Goal: Transaction & Acquisition: Purchase product/service

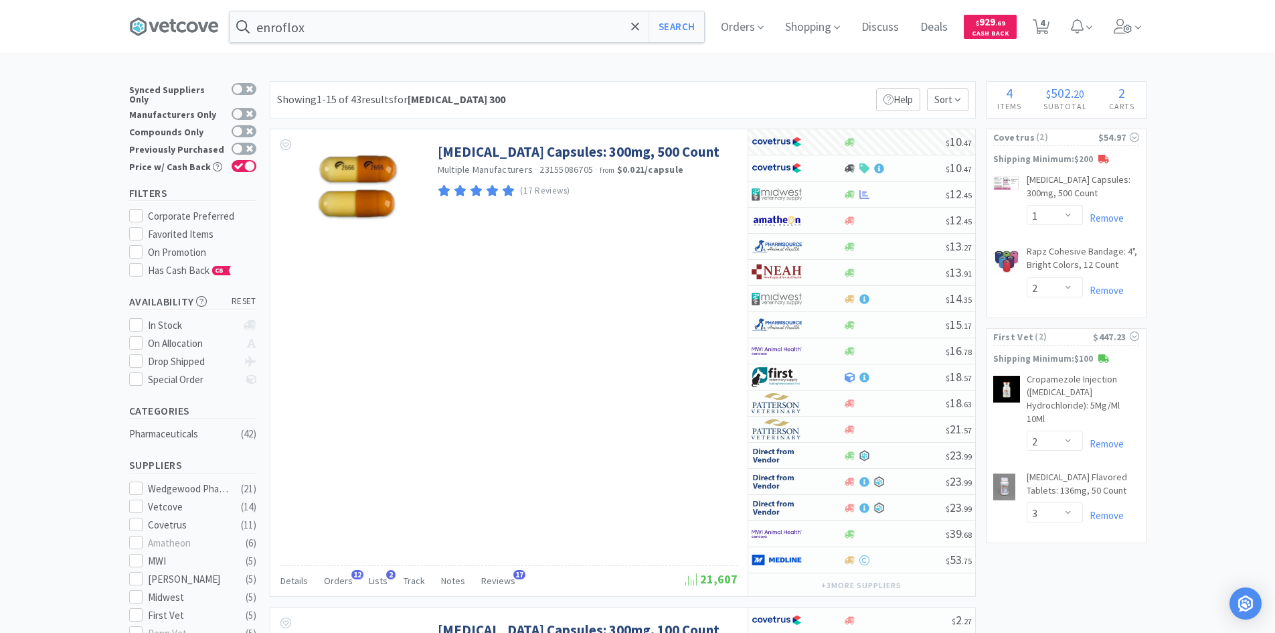
select select "1"
select select "2"
select select "3"
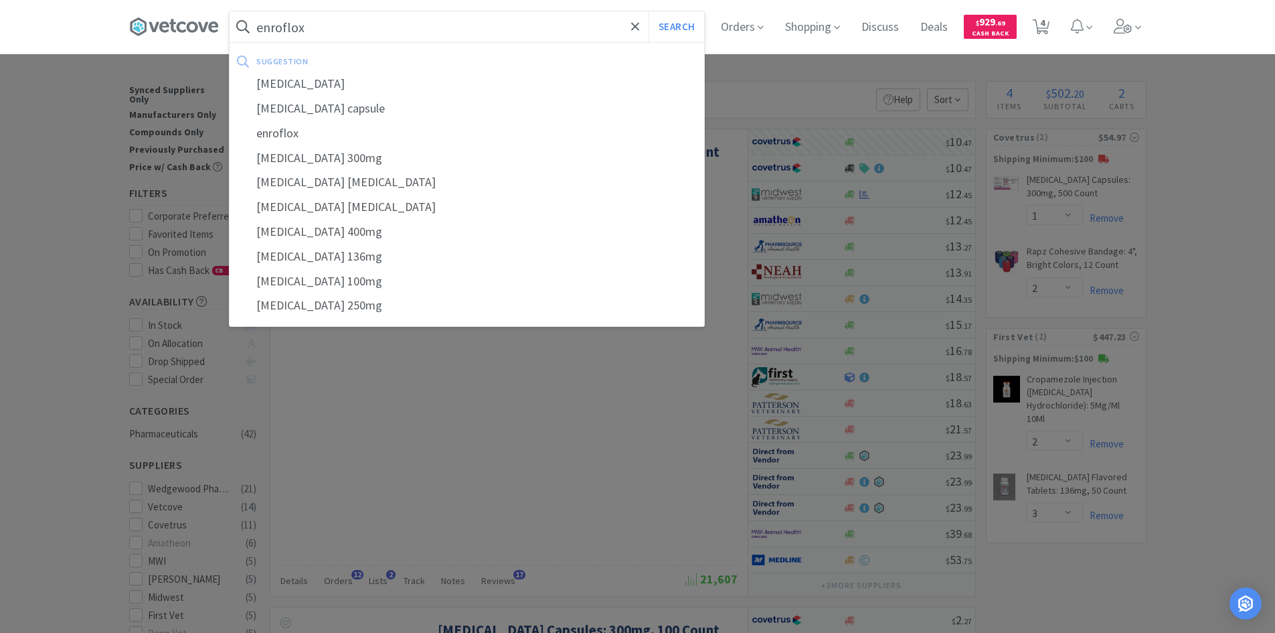
click at [408, 35] on input "enroflox" at bounding box center [467, 26] width 475 height 31
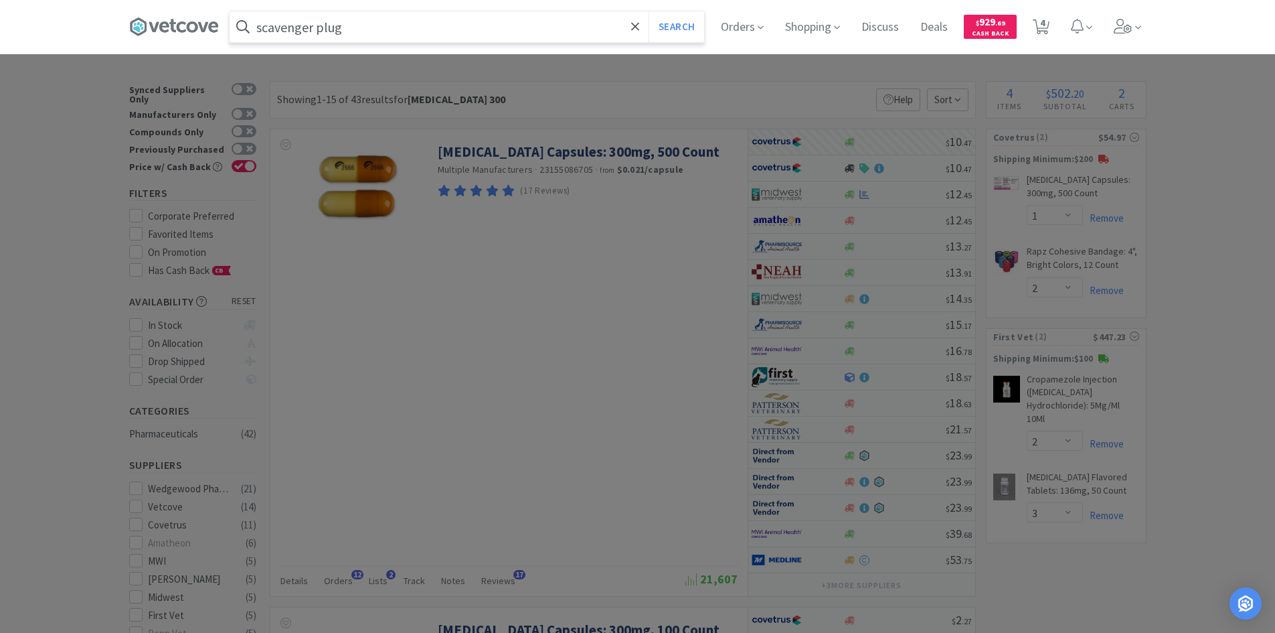
type input "scavenger plug"
click at [649, 11] on button "Search" at bounding box center [677, 26] width 56 height 31
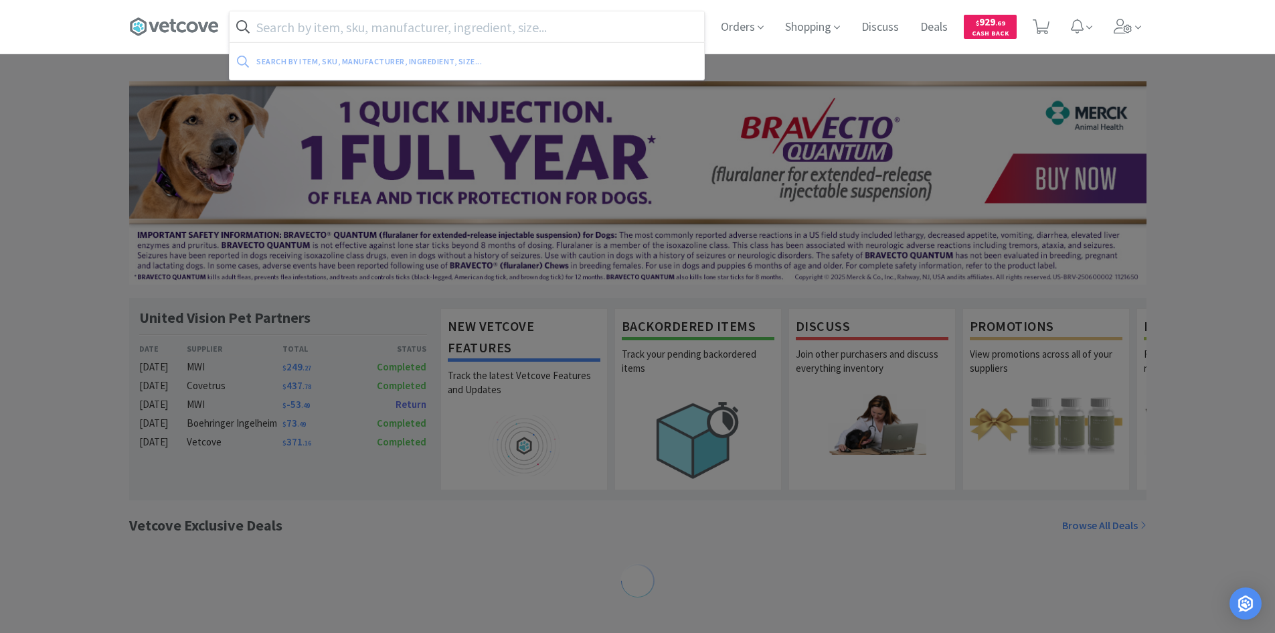
click at [345, 35] on input "text" at bounding box center [467, 26] width 475 height 31
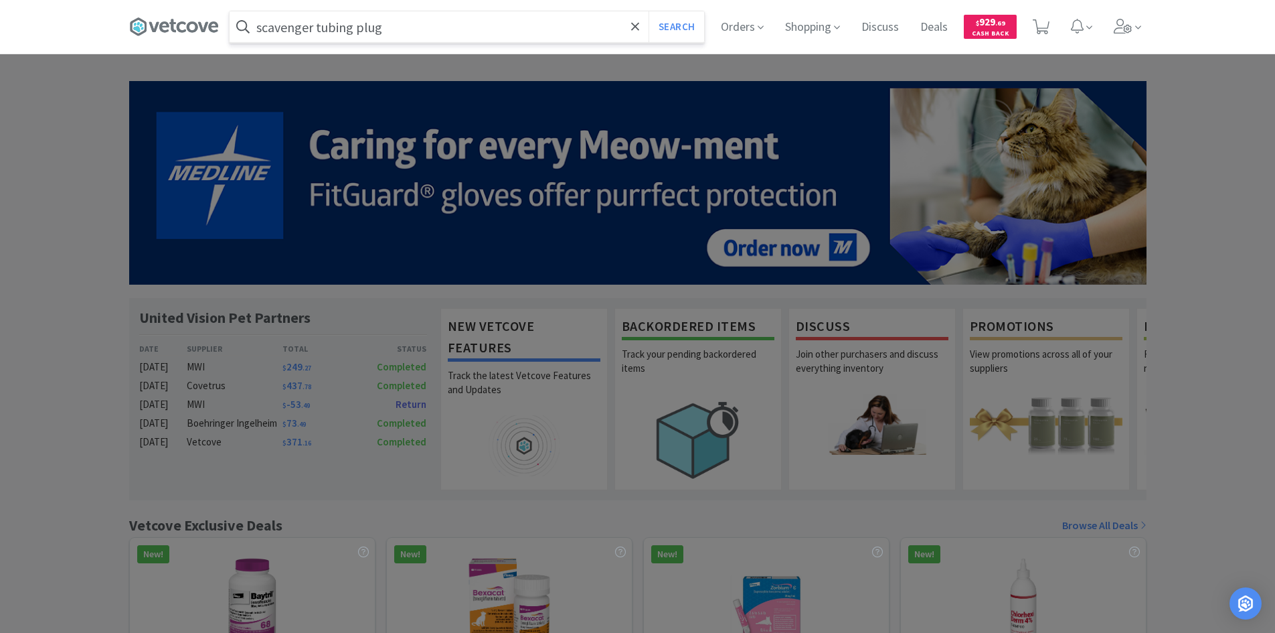
click at [649, 11] on button "Search" at bounding box center [677, 26] width 56 height 31
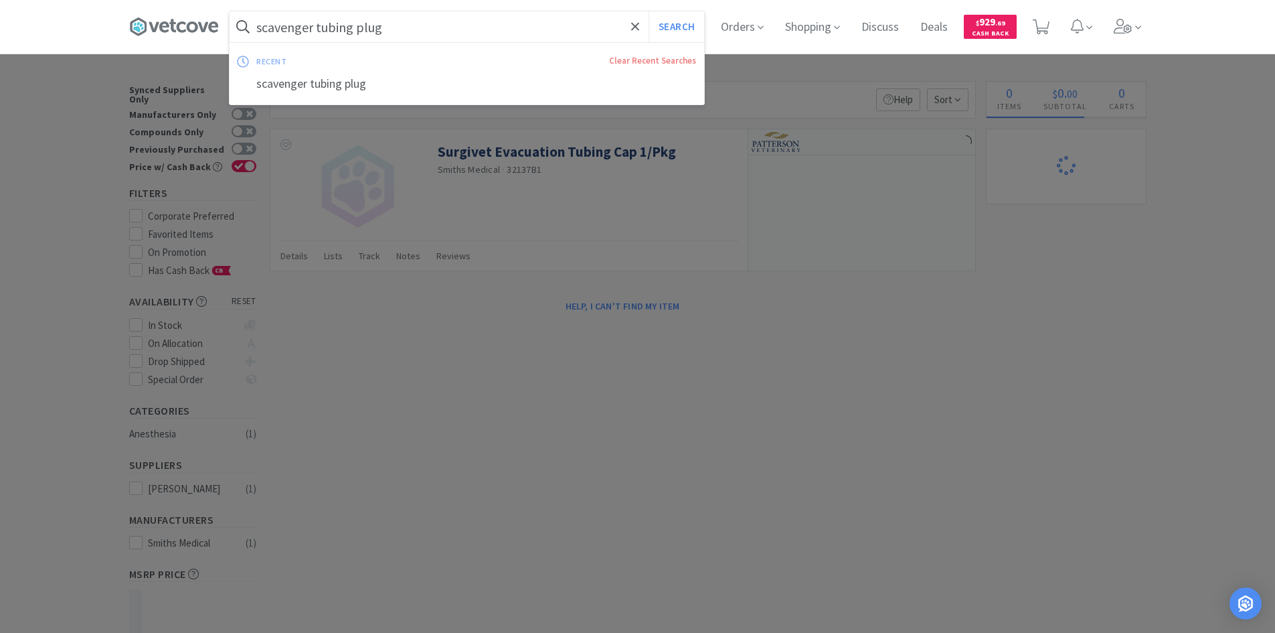
click at [420, 31] on input "scavenger tubing plug" at bounding box center [467, 26] width 475 height 31
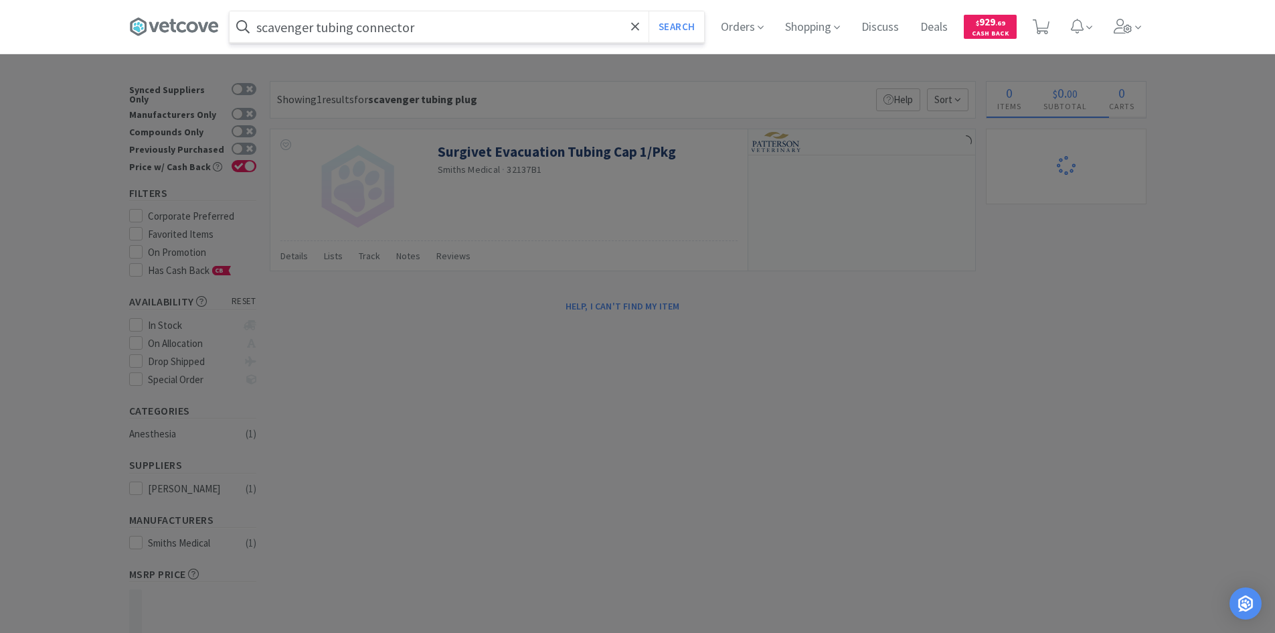
type input "scavenger tubing connector"
click at [649, 11] on button "Search" at bounding box center [677, 26] width 56 height 31
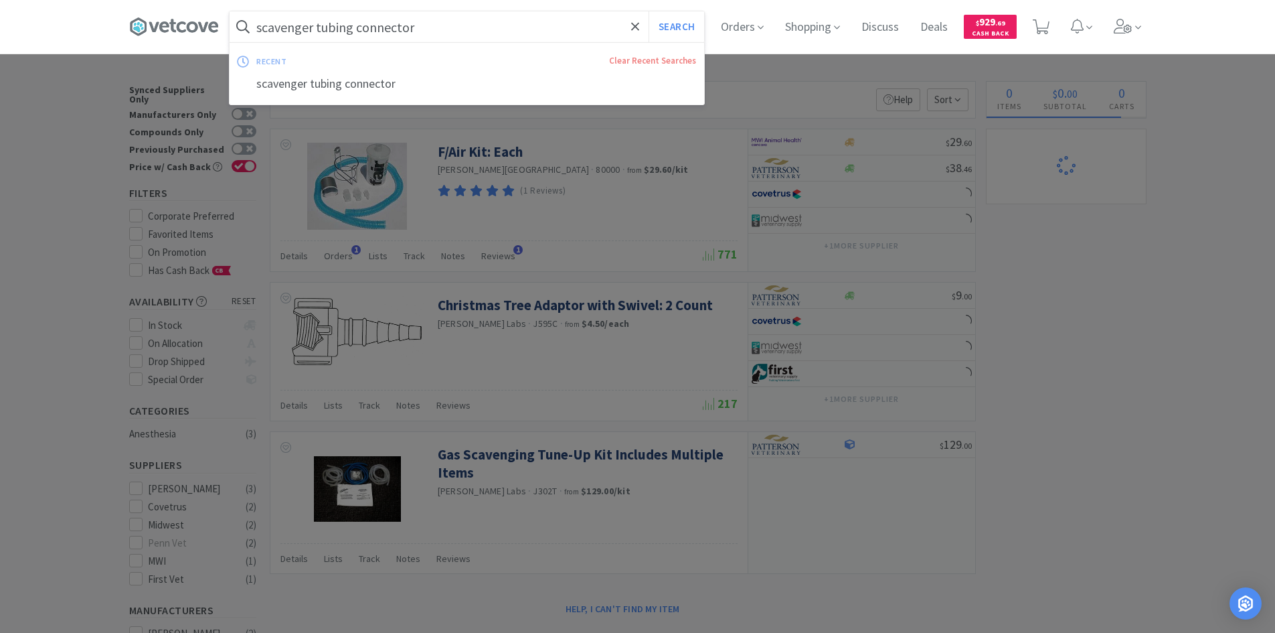
select select "1"
select select "2"
select select "3"
click at [467, 29] on input "scavenger tubing connector" at bounding box center [467, 26] width 475 height 31
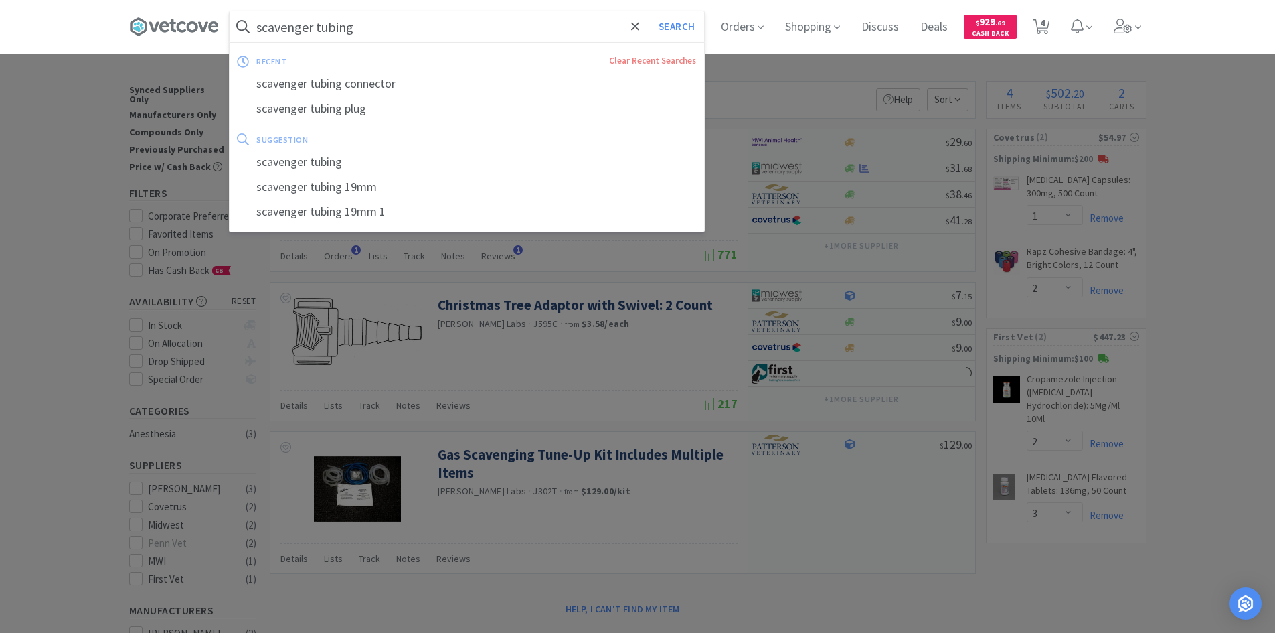
click at [649, 11] on button "Search" at bounding box center [677, 26] width 56 height 31
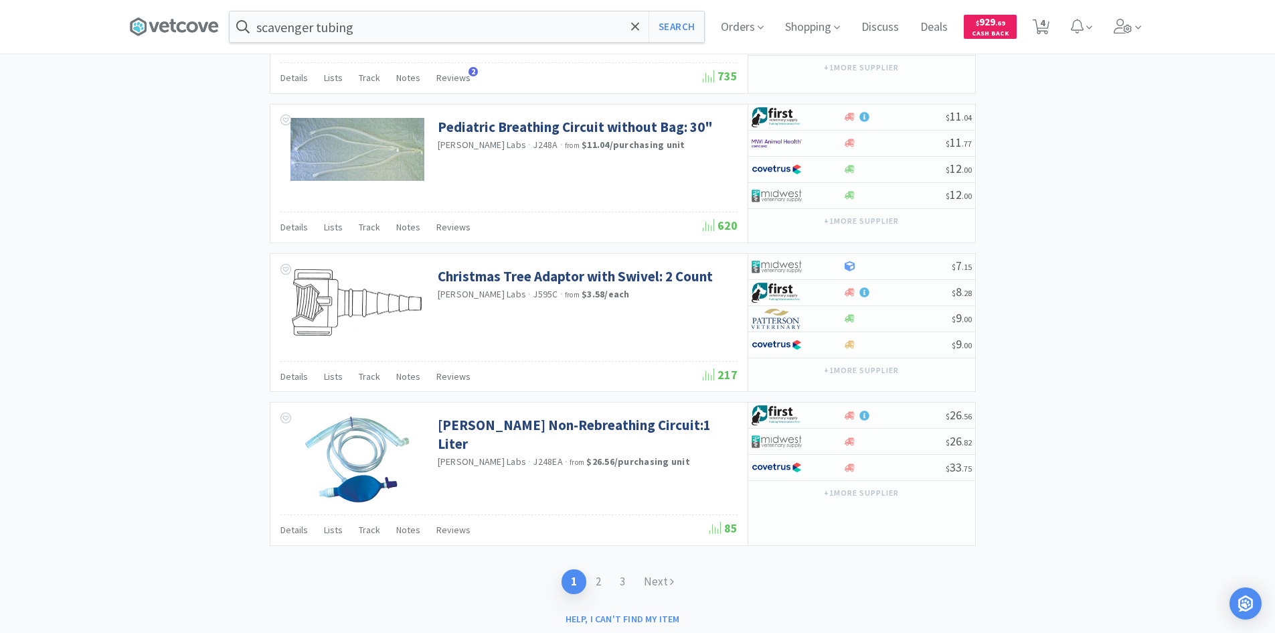
scroll to position [1885, 0]
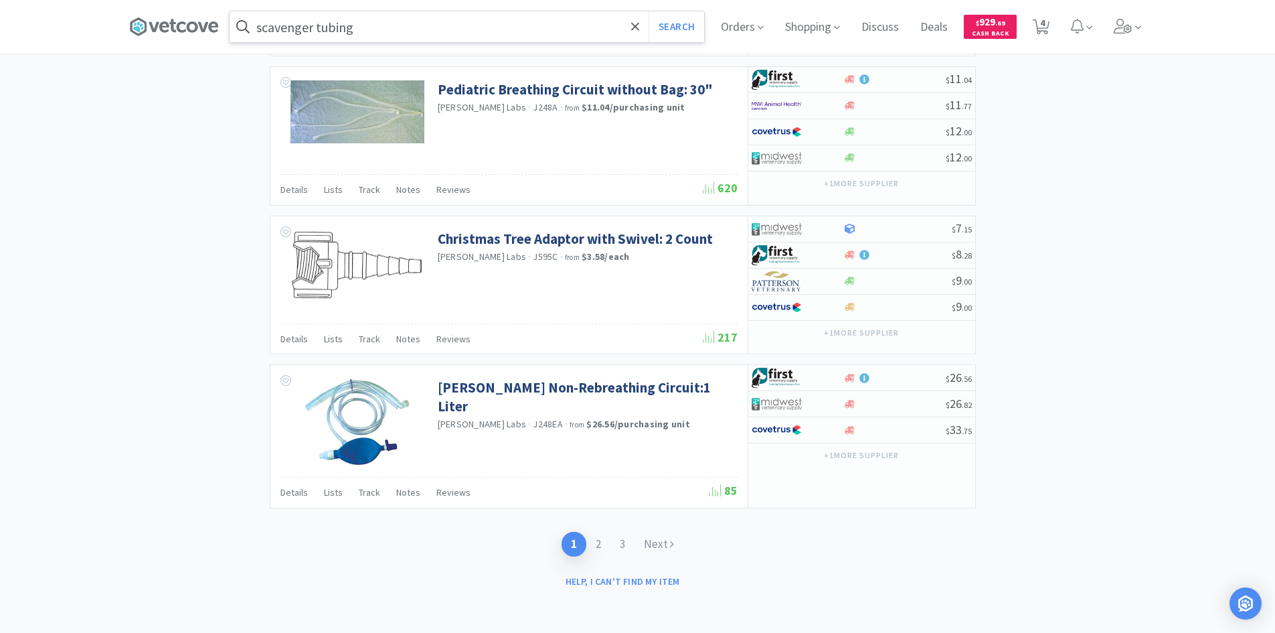
click at [325, 28] on input "scavenger tubing" at bounding box center [467, 26] width 475 height 31
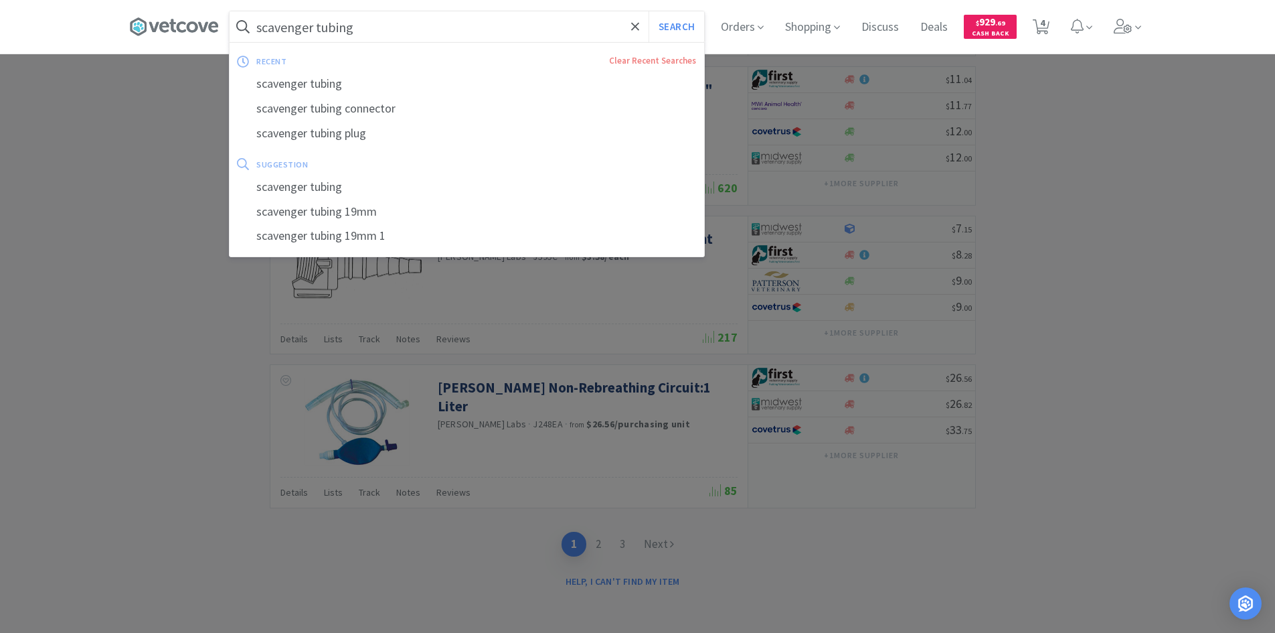
click at [321, 27] on input "scavenger tubing" at bounding box center [467, 26] width 475 height 31
drag, startPoint x: 321, startPoint y: 27, endPoint x: 400, endPoint y: 25, distance: 78.4
click at [400, 25] on input "scavenger tubing" at bounding box center [467, 26] width 475 height 31
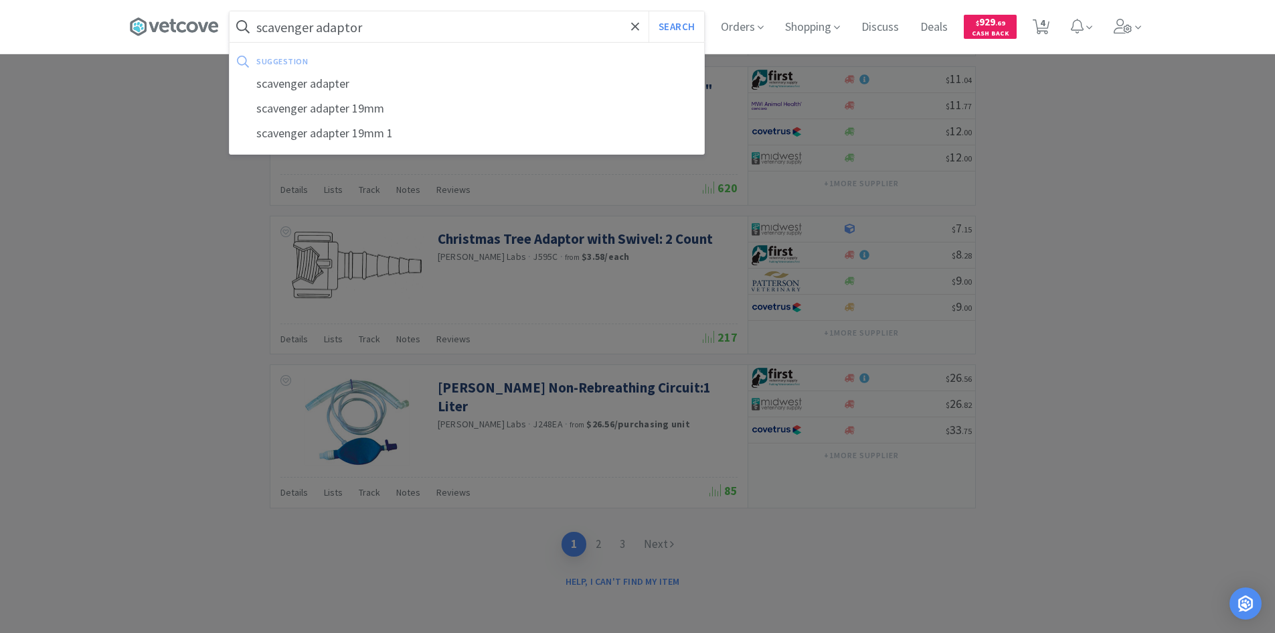
click at [649, 11] on button "Search" at bounding box center [677, 26] width 56 height 31
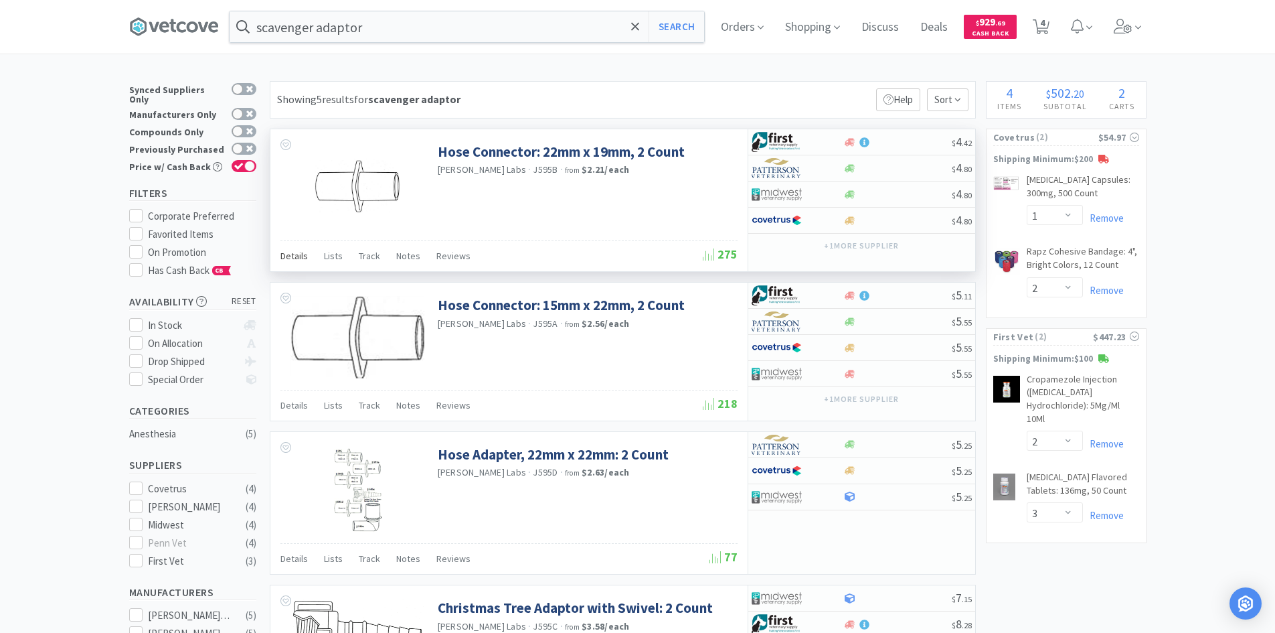
click at [292, 256] on span "Details" at bounding box center [294, 256] width 27 height 12
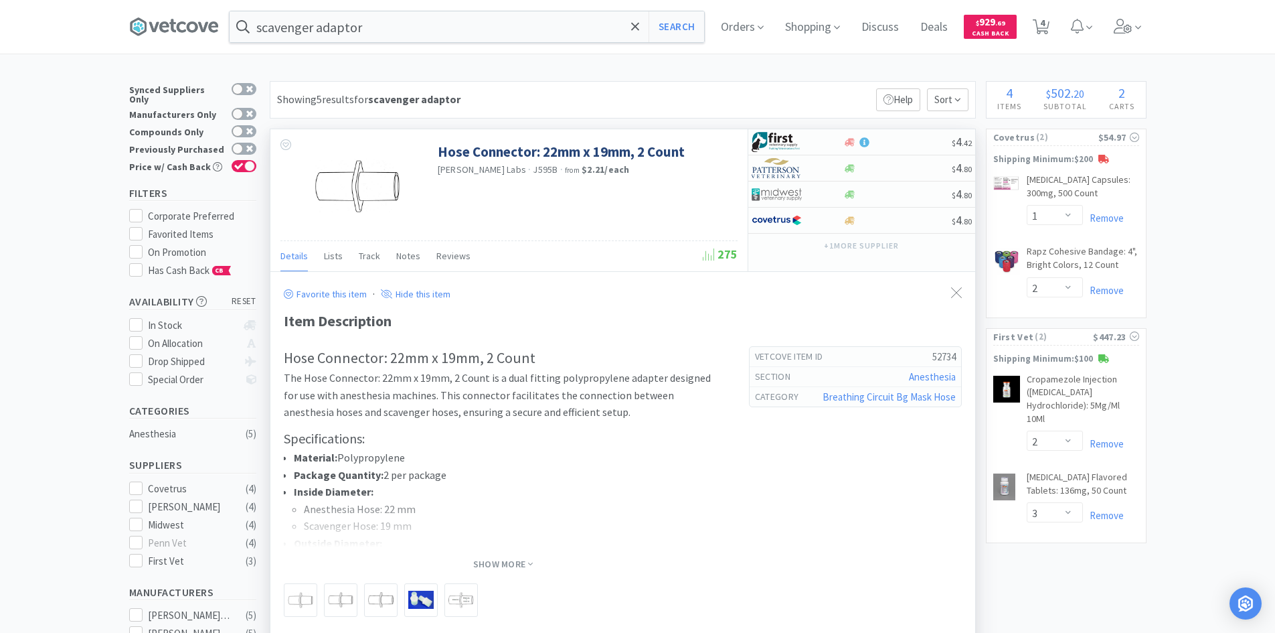
click at [292, 256] on span "Details" at bounding box center [294, 256] width 27 height 12
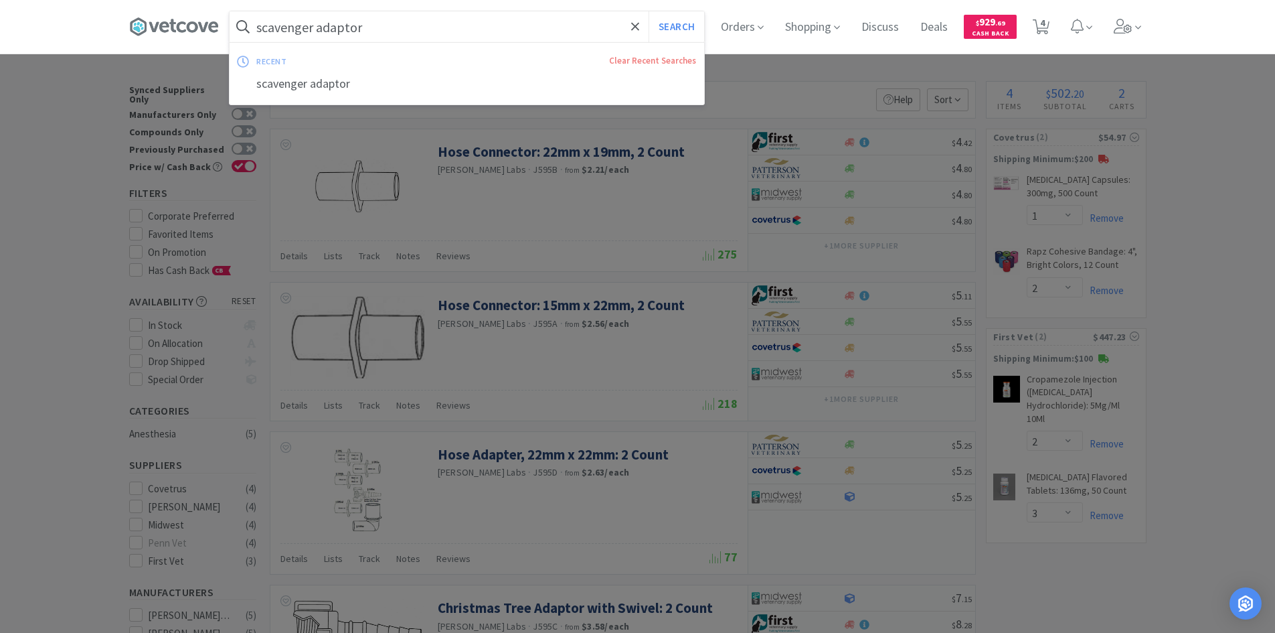
click at [380, 33] on input "scavenger adaptor" at bounding box center [467, 26] width 475 height 31
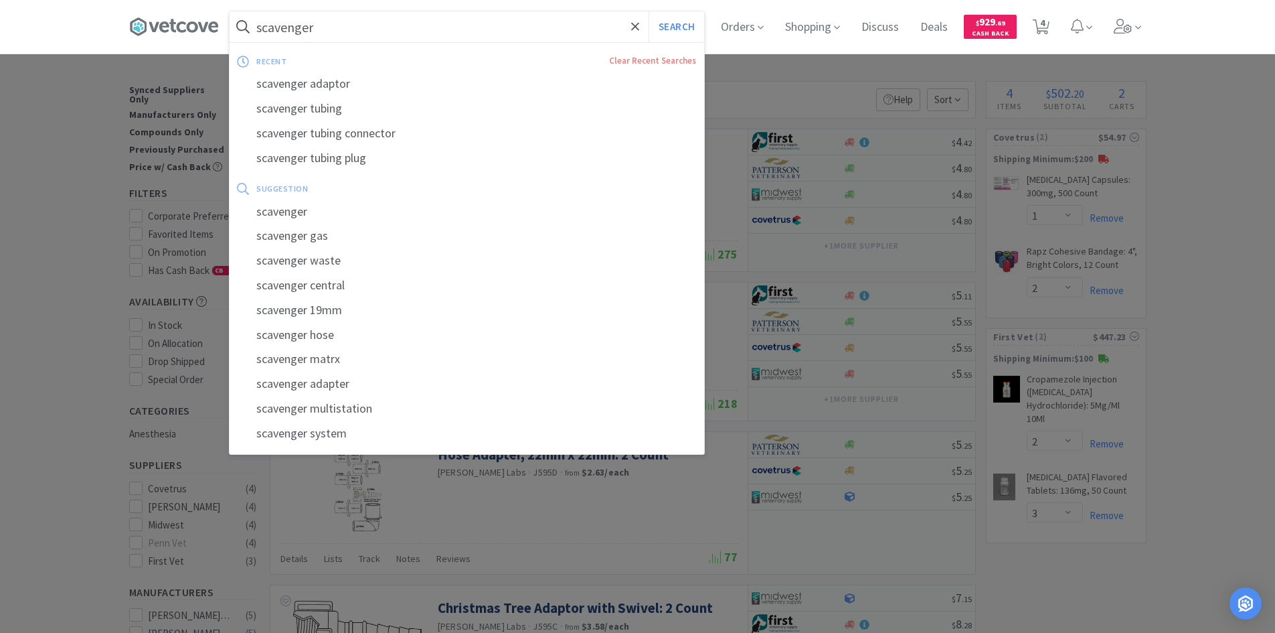
click at [649, 11] on button "Search" at bounding box center [677, 26] width 56 height 31
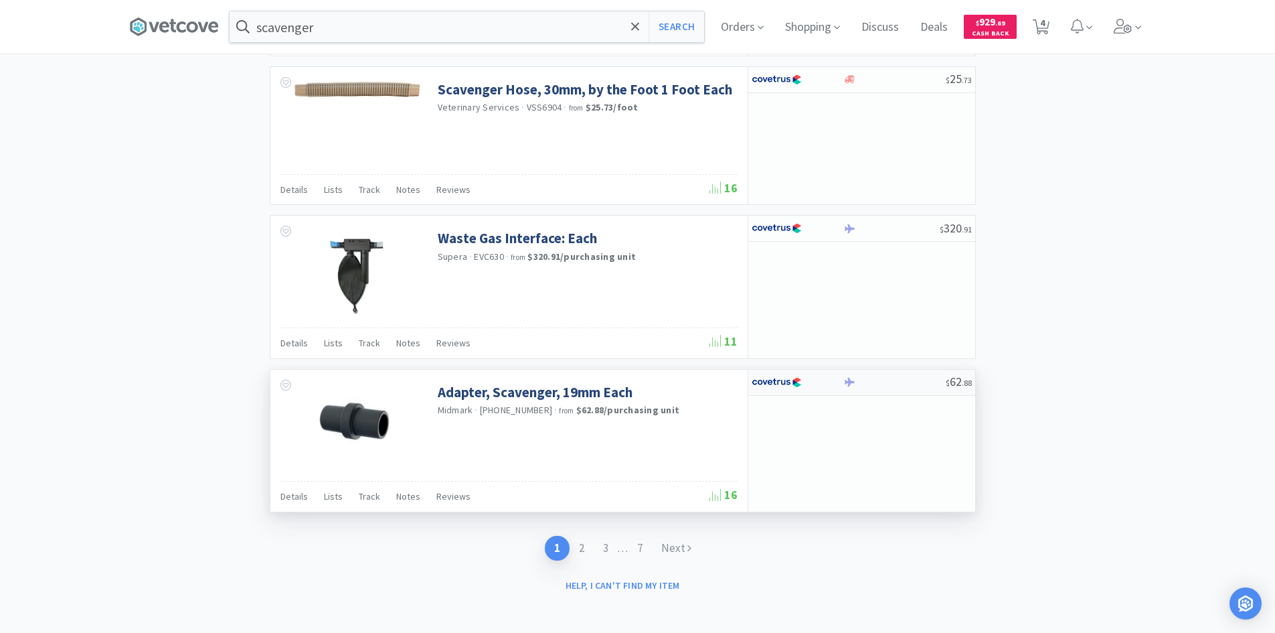
scroll to position [1894, 0]
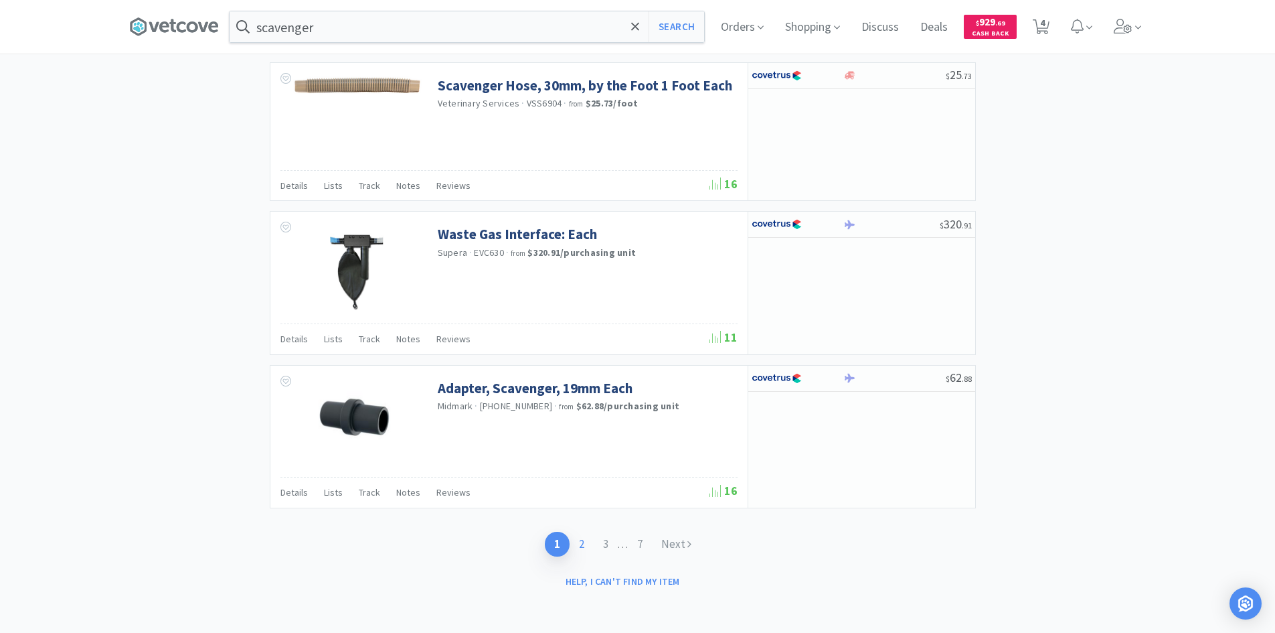
click at [580, 547] on link "2" at bounding box center [582, 544] width 24 height 25
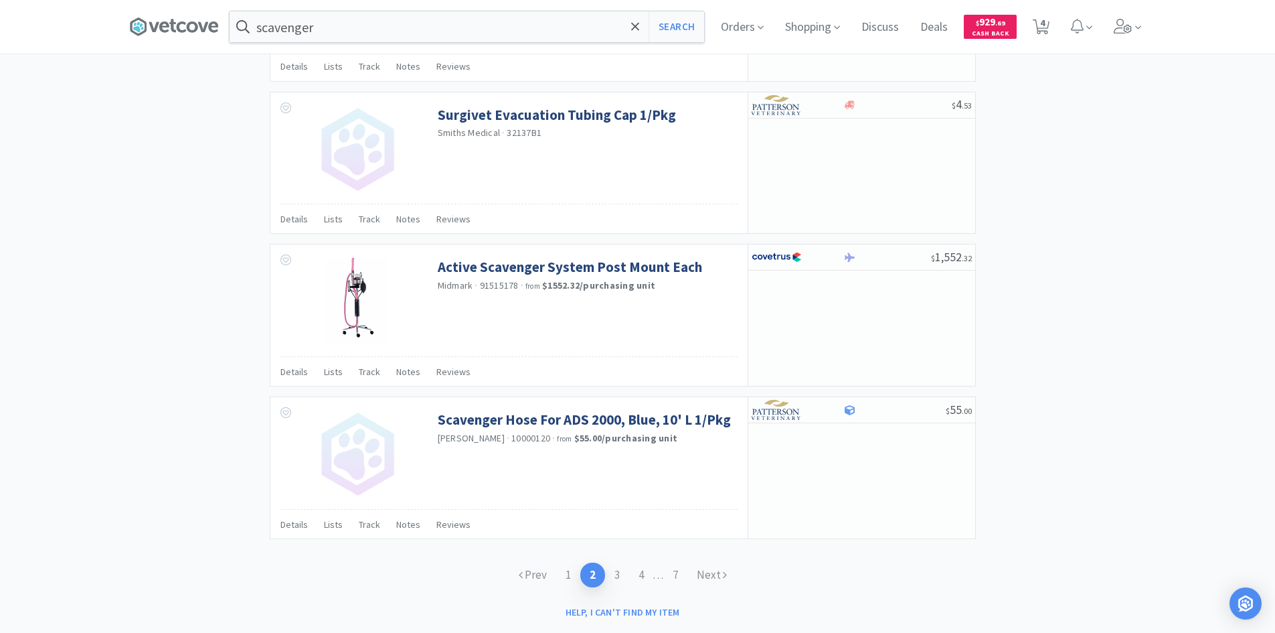
scroll to position [1902, 0]
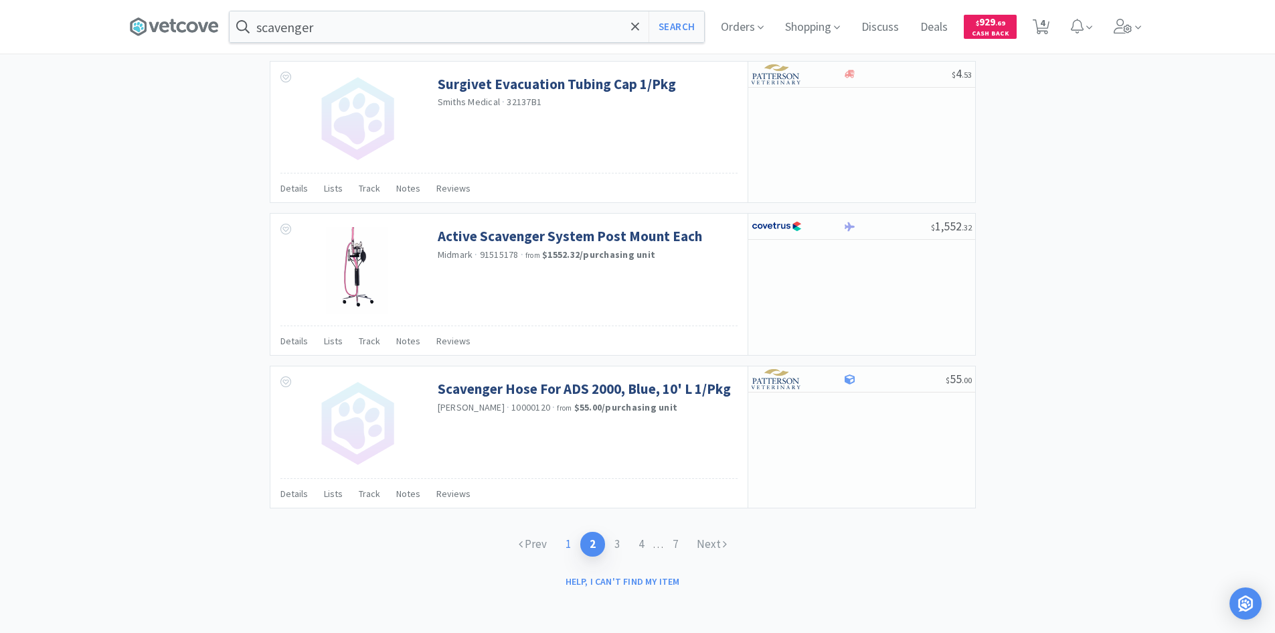
drag, startPoint x: 564, startPoint y: 540, endPoint x: 550, endPoint y: 508, distance: 35.1
click at [564, 540] on link "1" at bounding box center [568, 544] width 24 height 25
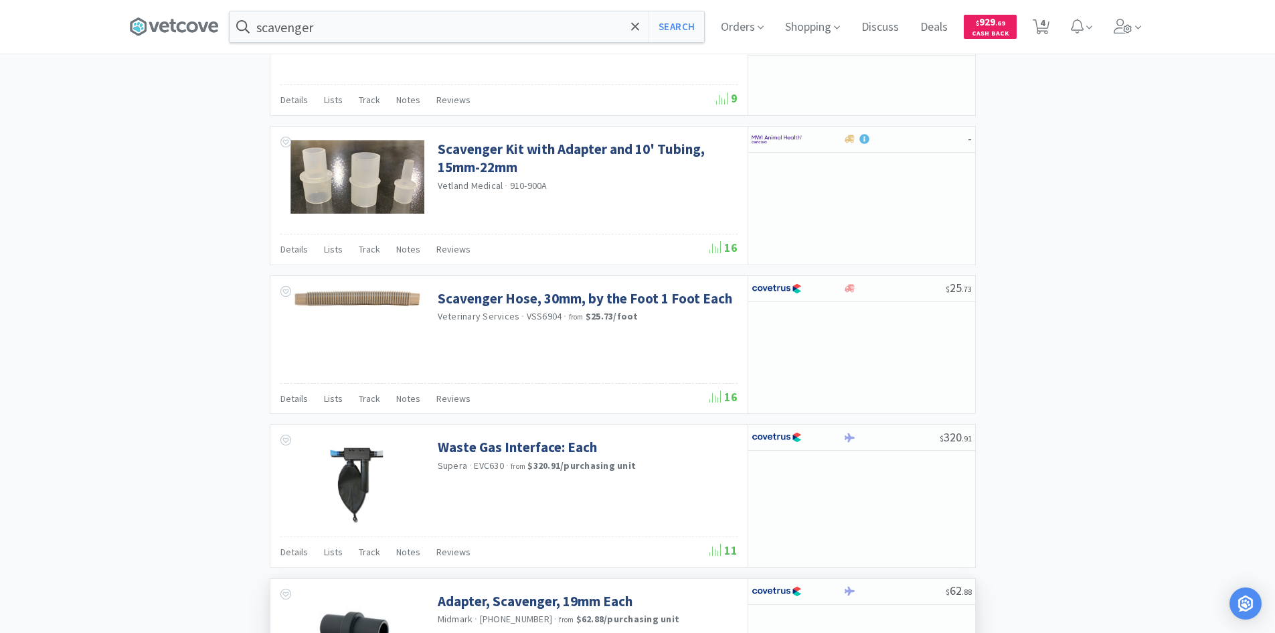
scroll to position [1894, 0]
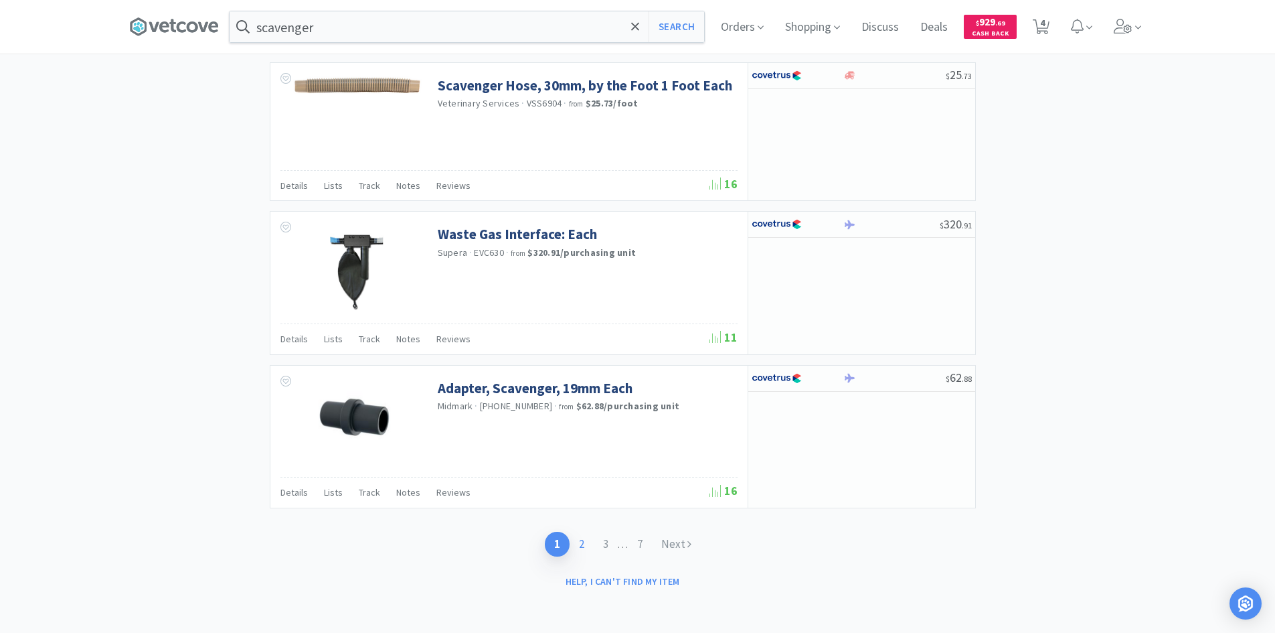
click at [580, 541] on link "2" at bounding box center [582, 544] width 24 height 25
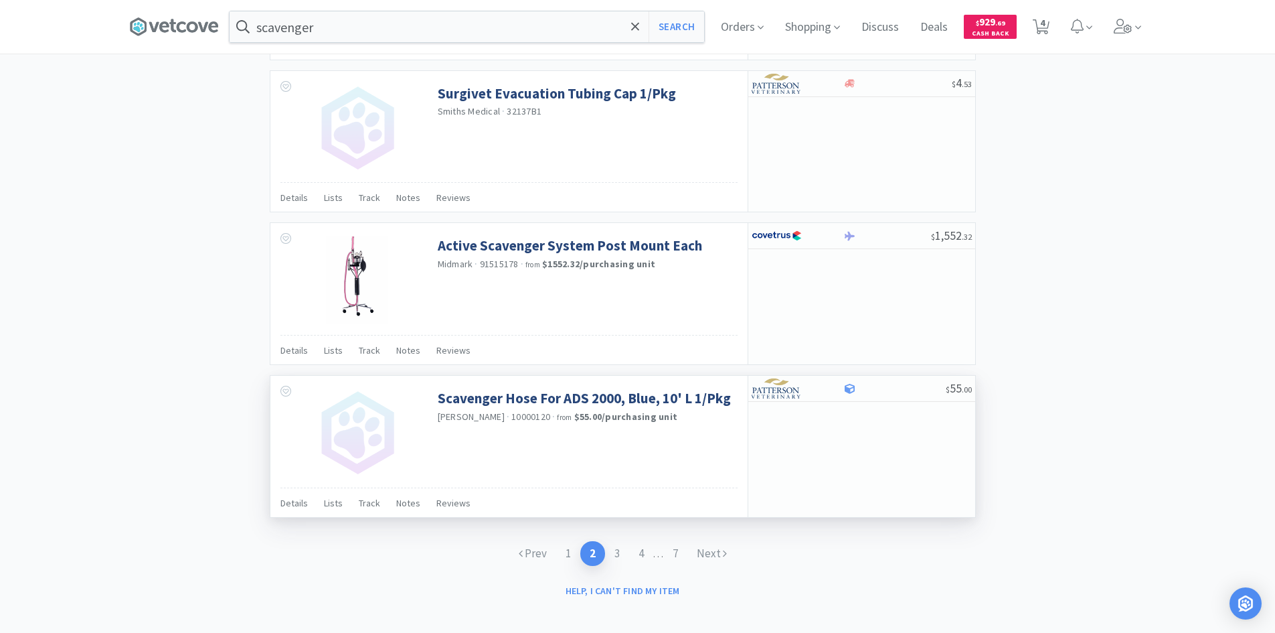
scroll to position [1902, 0]
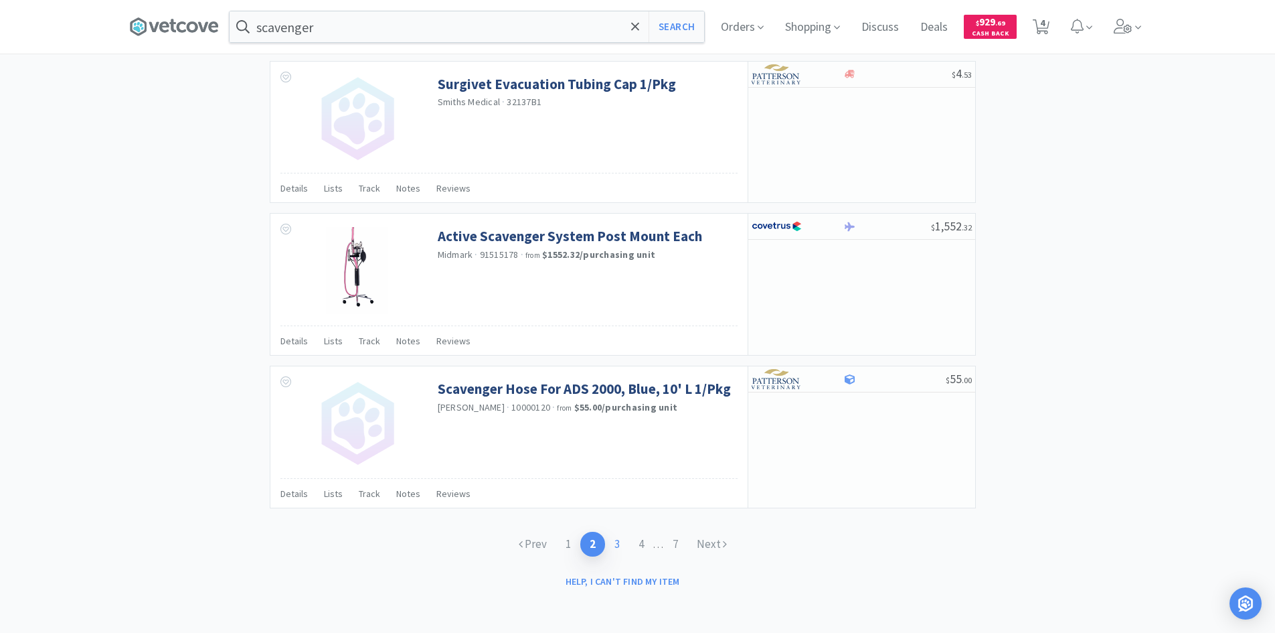
click at [618, 541] on link "3" at bounding box center [617, 544] width 24 height 25
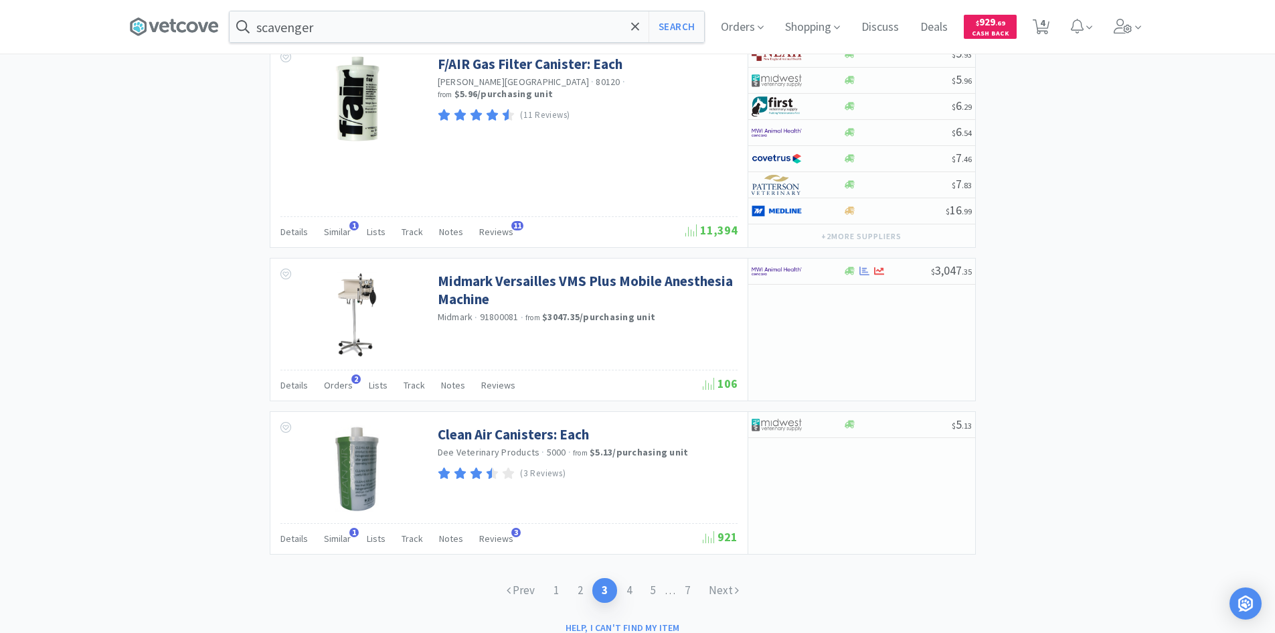
scroll to position [1965, 0]
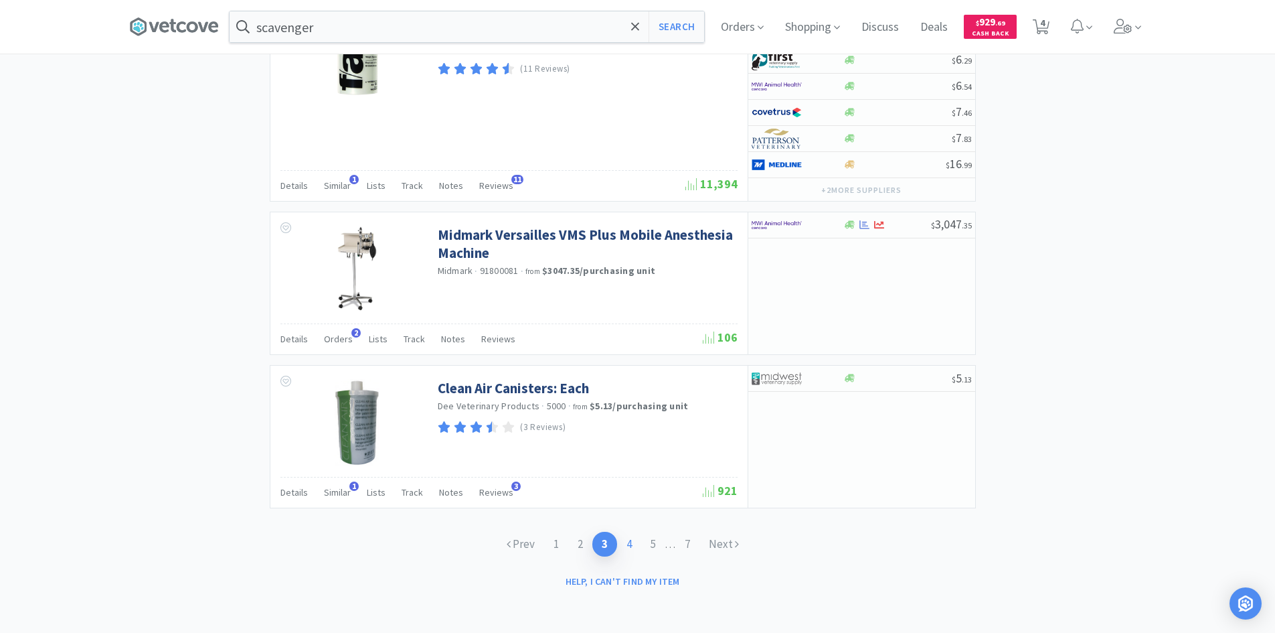
click at [625, 543] on link "4" at bounding box center [629, 544] width 24 height 25
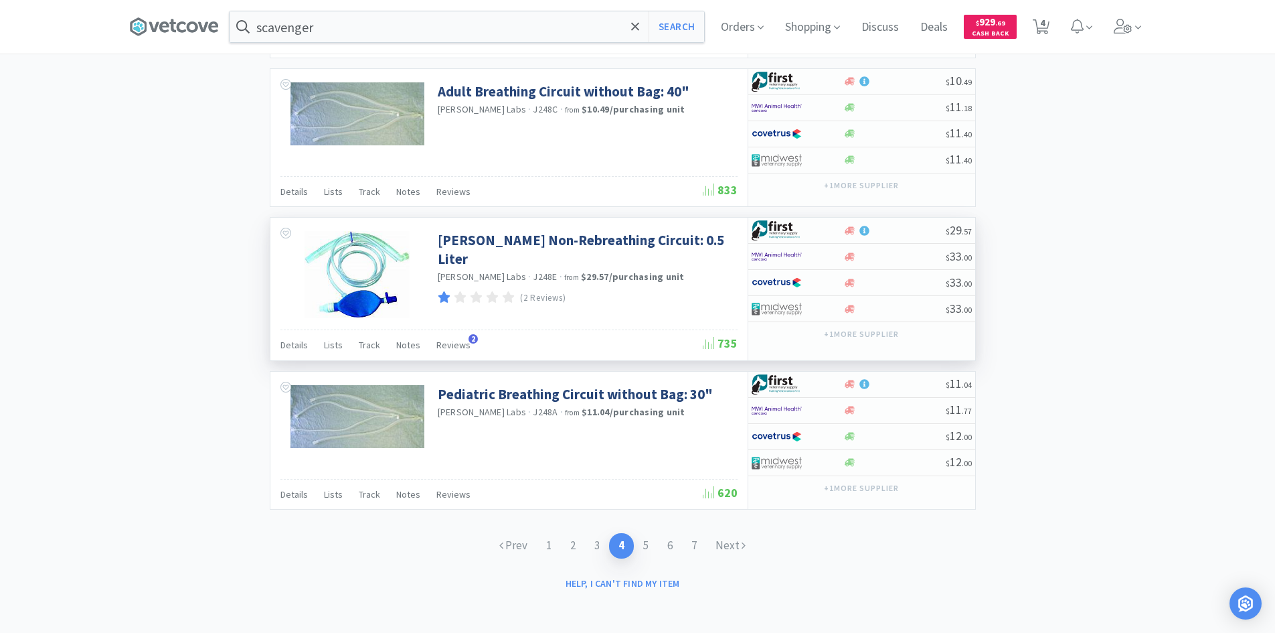
scroll to position [1893, 0]
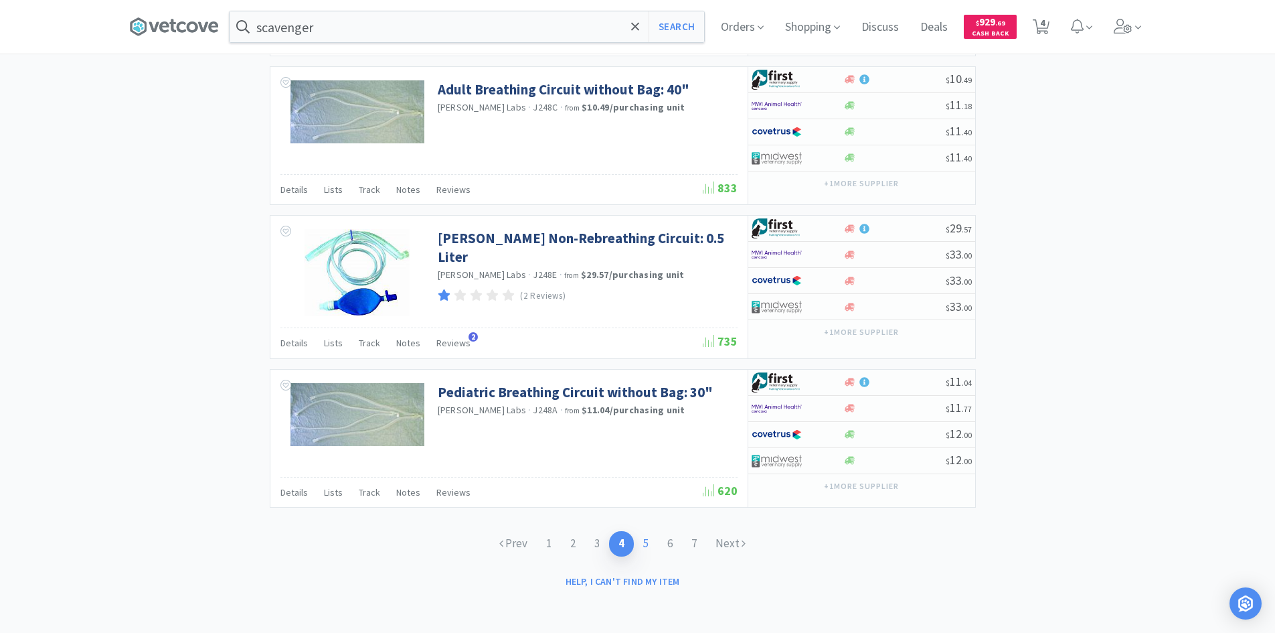
click at [649, 541] on link "5" at bounding box center [646, 543] width 24 height 25
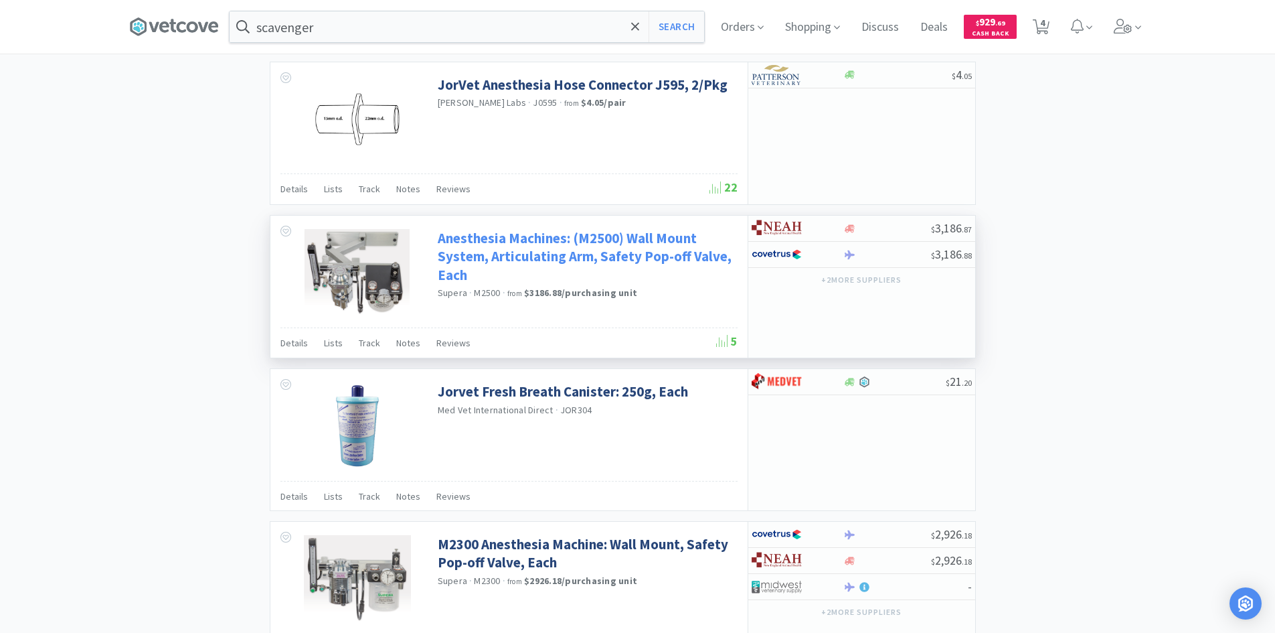
scroll to position [1952, 0]
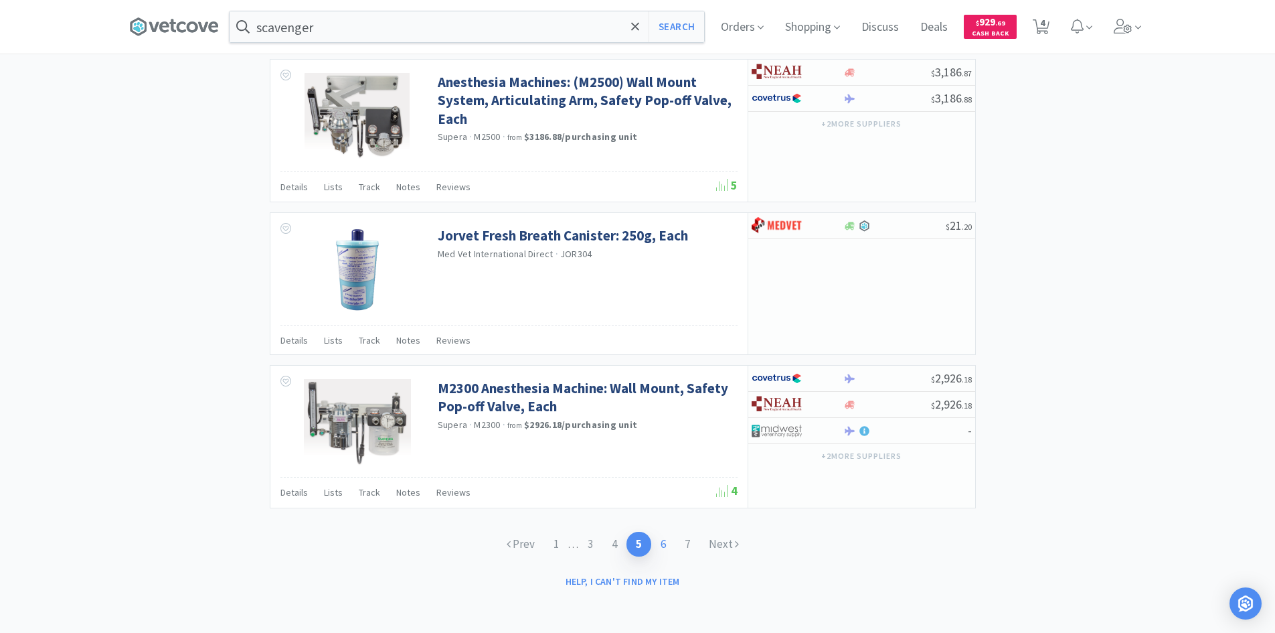
click at [665, 540] on link "6" at bounding box center [663, 544] width 24 height 25
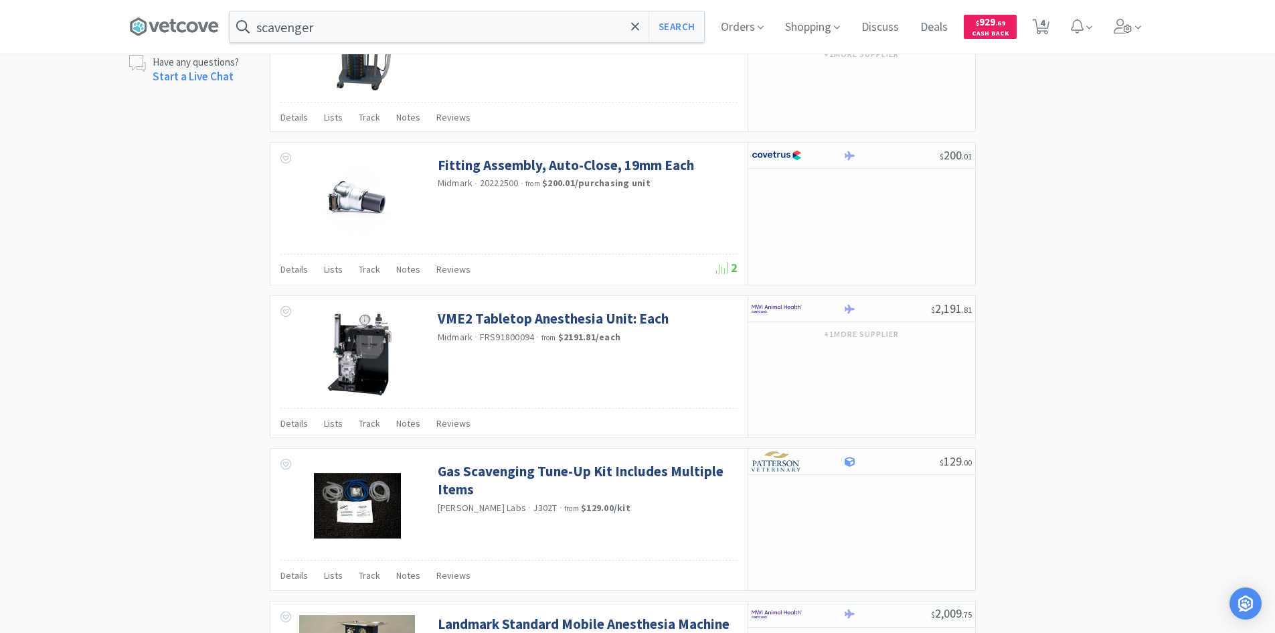
scroll to position [1138, 0]
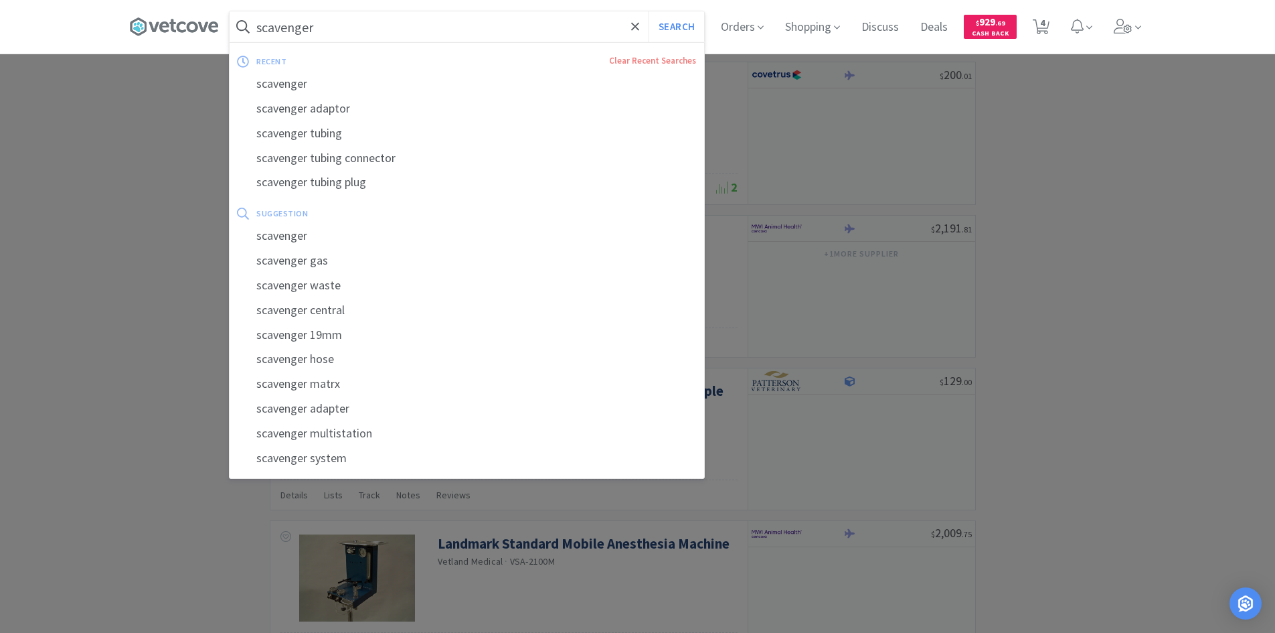
click at [351, 18] on input "scavenger" at bounding box center [467, 26] width 475 height 31
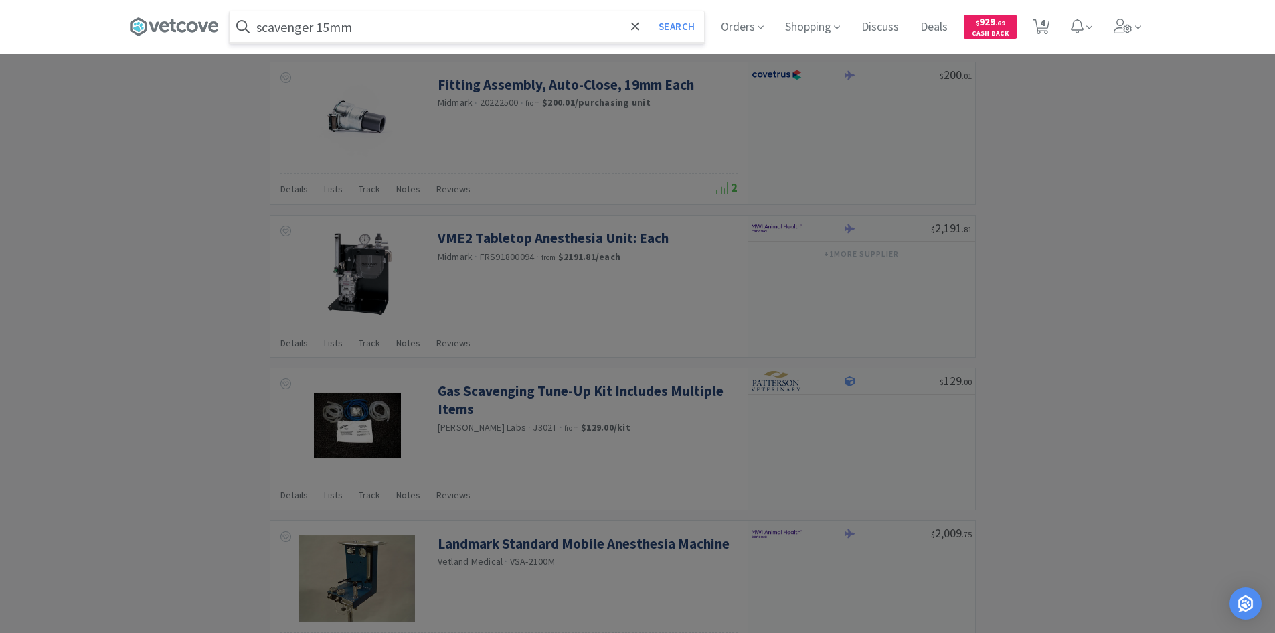
click at [649, 11] on button "Search" at bounding box center [677, 26] width 56 height 31
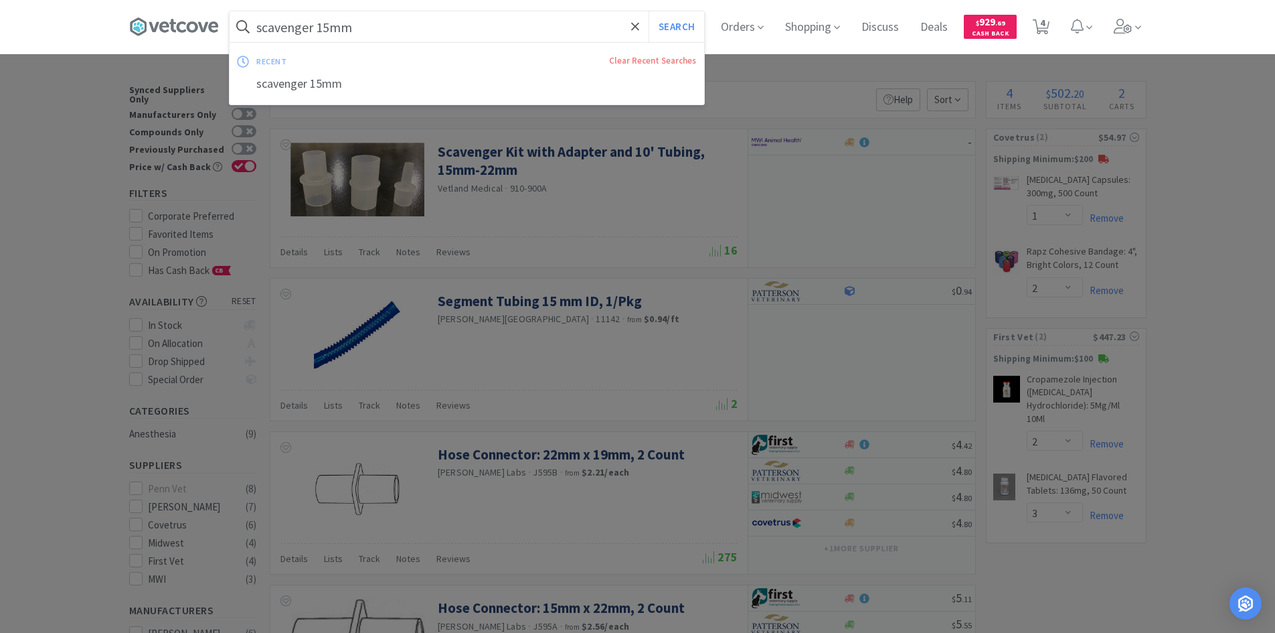
click at [384, 29] on input "scavenger 15mm" at bounding box center [467, 26] width 475 height 31
click at [383, 29] on input "scavenger 15mm" at bounding box center [467, 26] width 475 height 31
click at [370, 24] on input "scavenger 15mm" at bounding box center [467, 26] width 475 height 31
click at [556, 234] on div at bounding box center [637, 316] width 1275 height 633
click at [385, 30] on input "scavenger 15mm" at bounding box center [467, 26] width 475 height 31
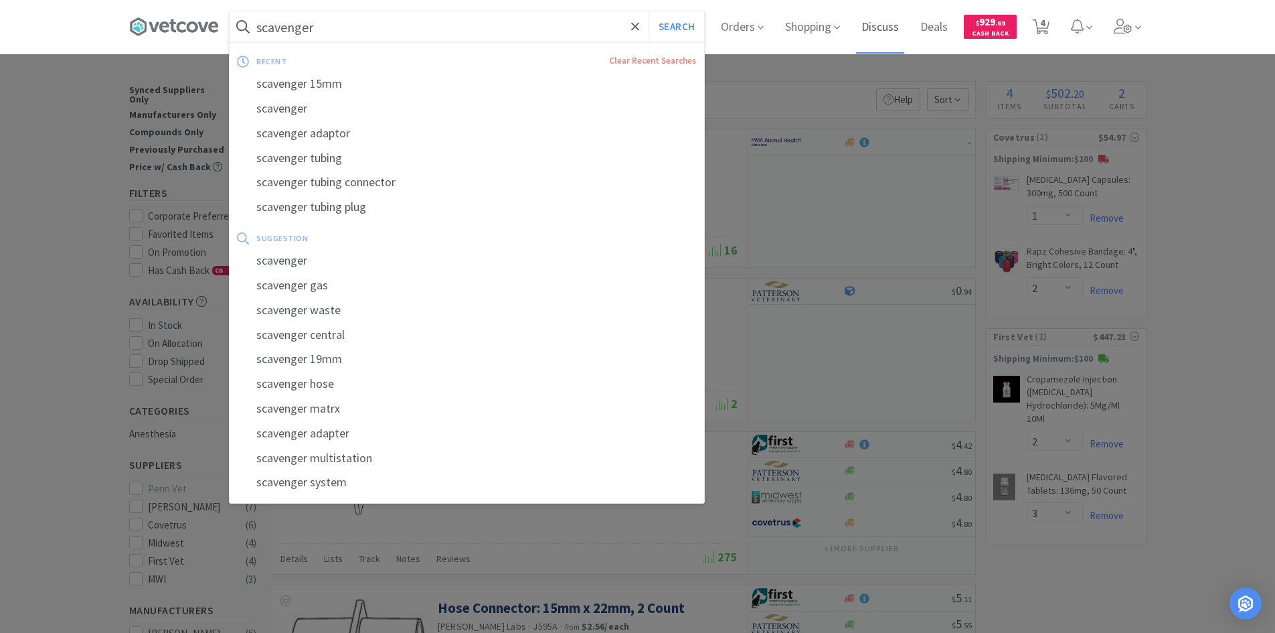
type input "scavenger"
click at [1212, 24] on div "scavenger Search recent Clear Recent Searches scavenger 15mm scavenger scavenge…" at bounding box center [637, 27] width 1275 height 54
